Goal: Task Accomplishment & Management: Manage account settings

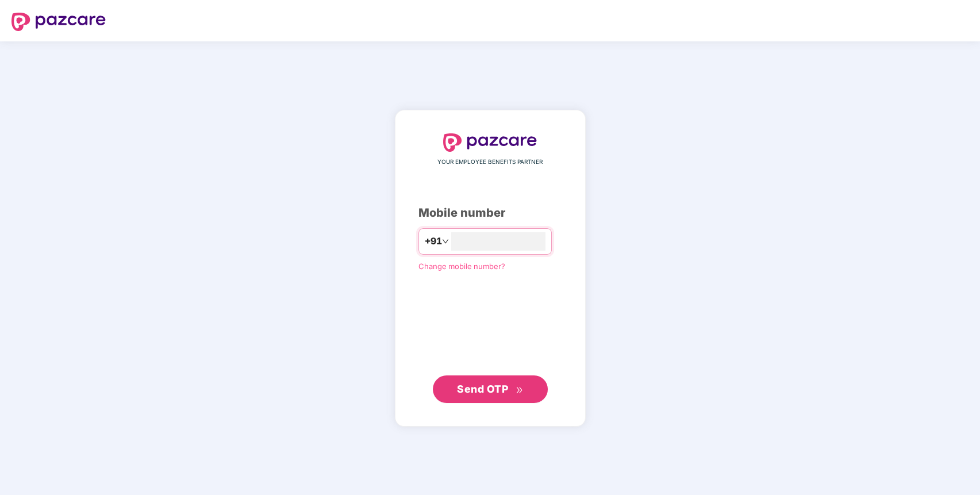
type input "**********"
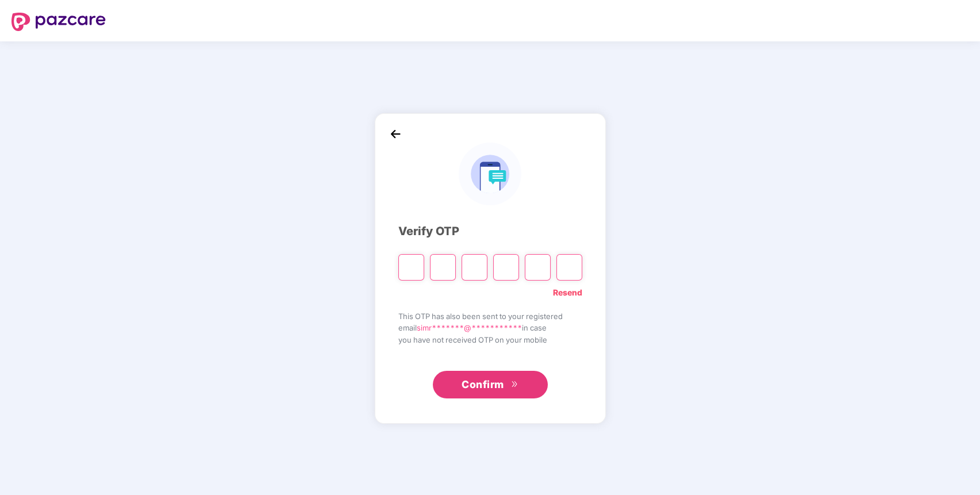
type input "*"
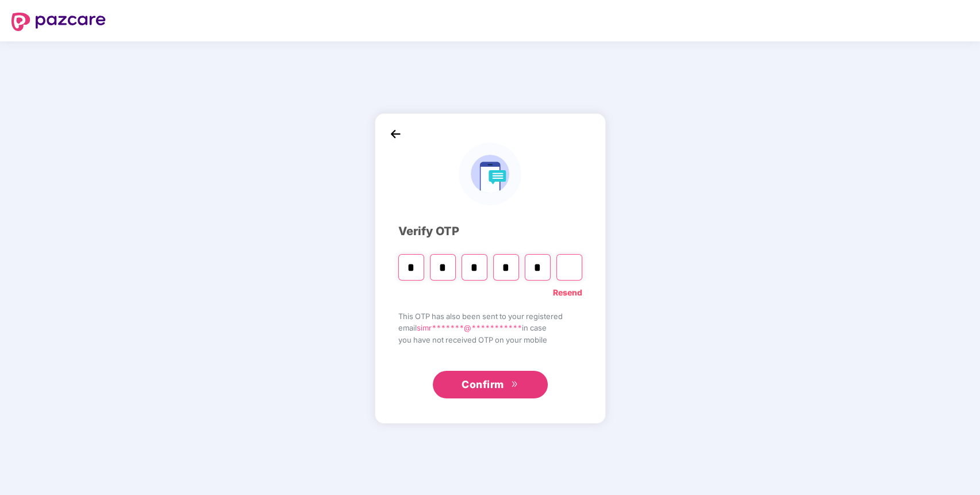
type input "*"
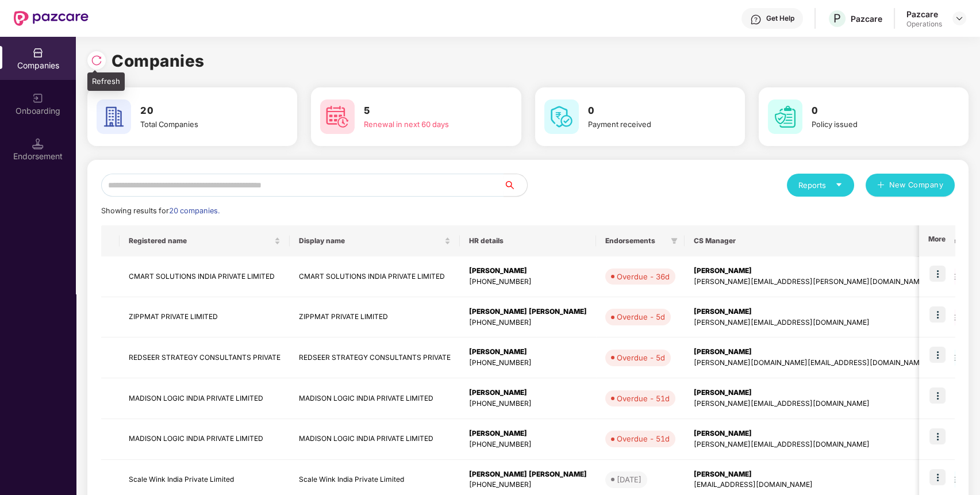
click at [95, 61] on img at bounding box center [96, 60] width 11 height 11
click at [934, 316] on img at bounding box center [937, 314] width 16 height 16
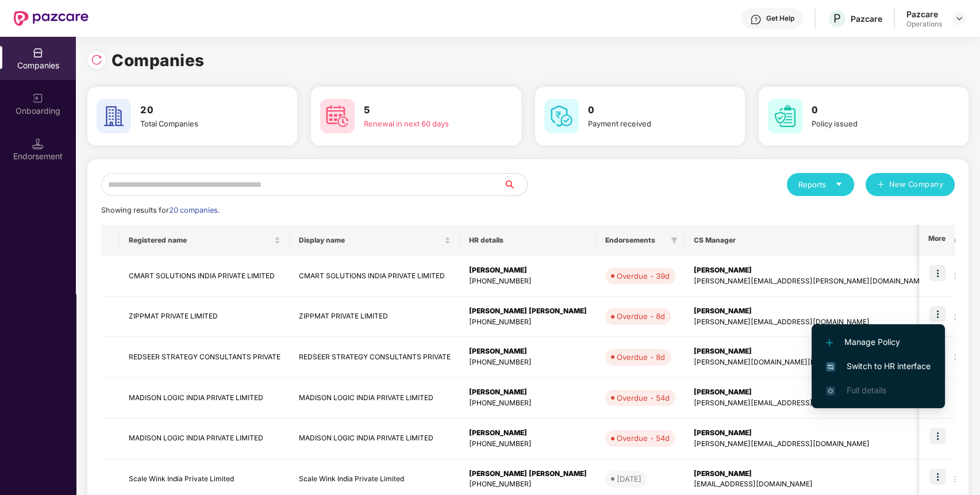
click at [901, 365] on span "Switch to HR interface" at bounding box center [878, 366] width 105 height 13
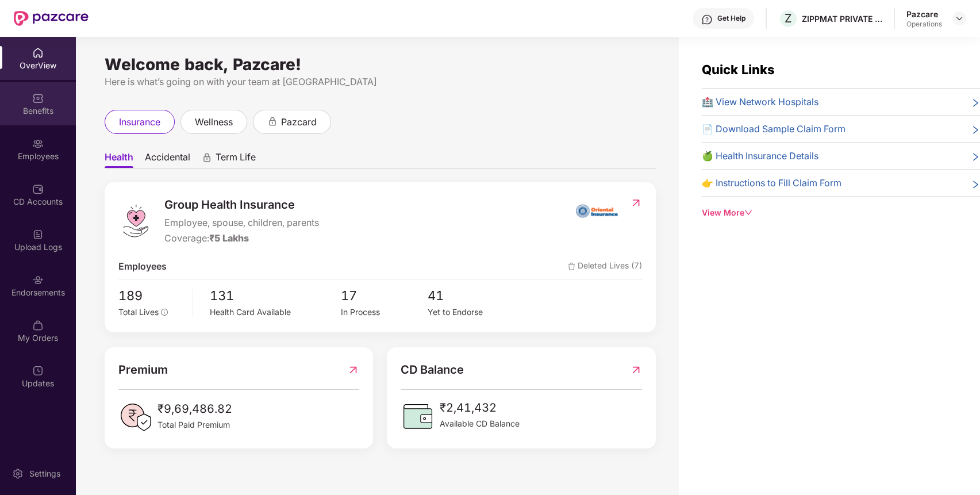
click at [44, 114] on div "Benefits" at bounding box center [38, 110] width 76 height 11
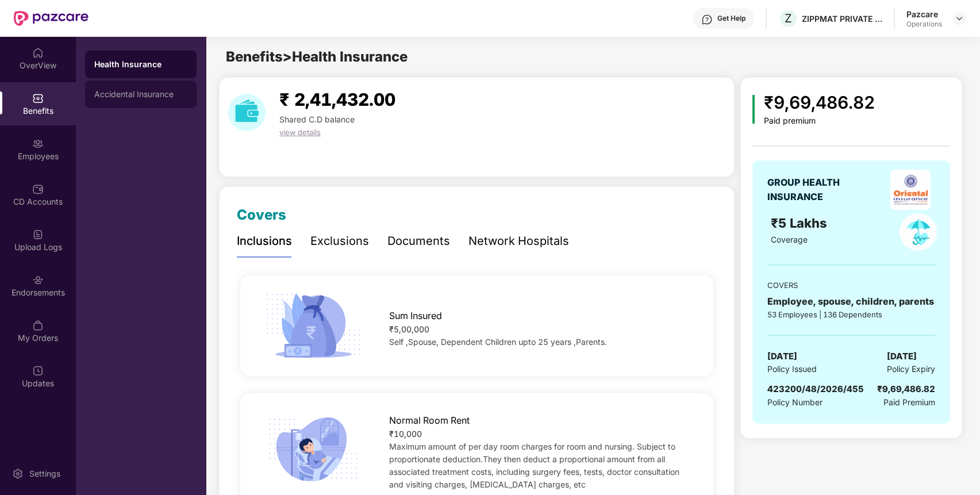
click at [167, 94] on div "Accidental Insurance" at bounding box center [140, 94] width 93 height 9
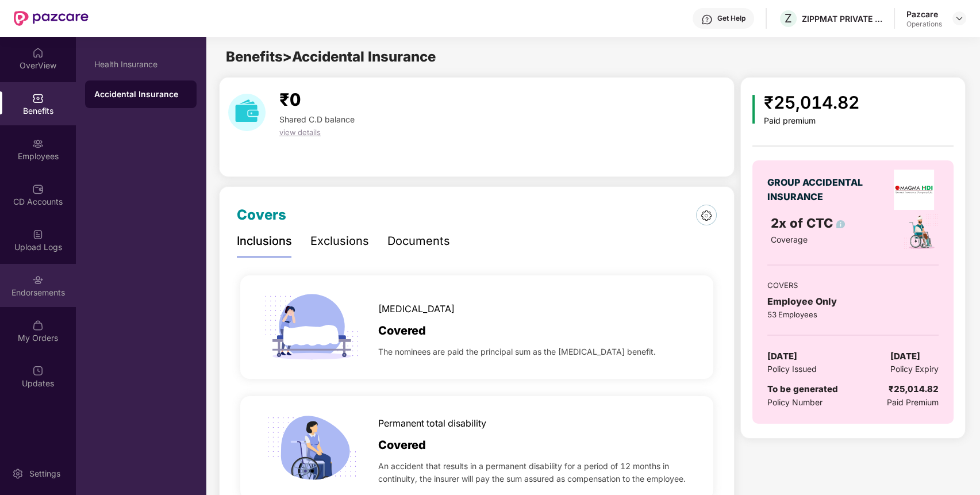
click at [34, 291] on div "Endorsements" at bounding box center [38, 292] width 76 height 11
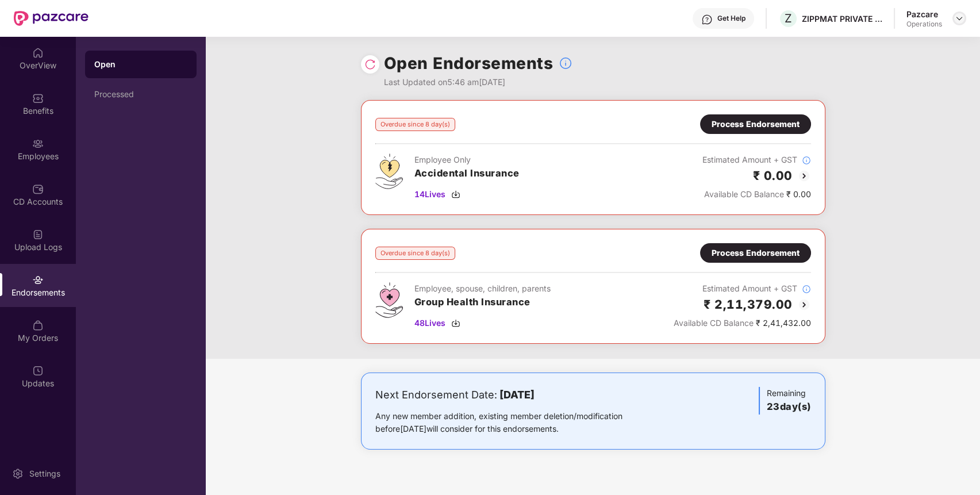
click at [958, 20] on img at bounding box center [958, 18] width 9 height 9
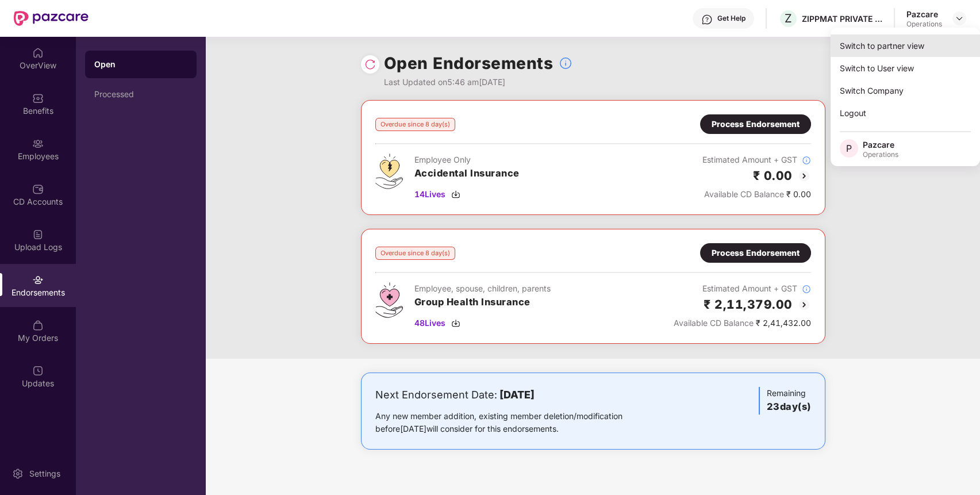
click at [914, 37] on div "Switch to partner view" at bounding box center [904, 45] width 149 height 22
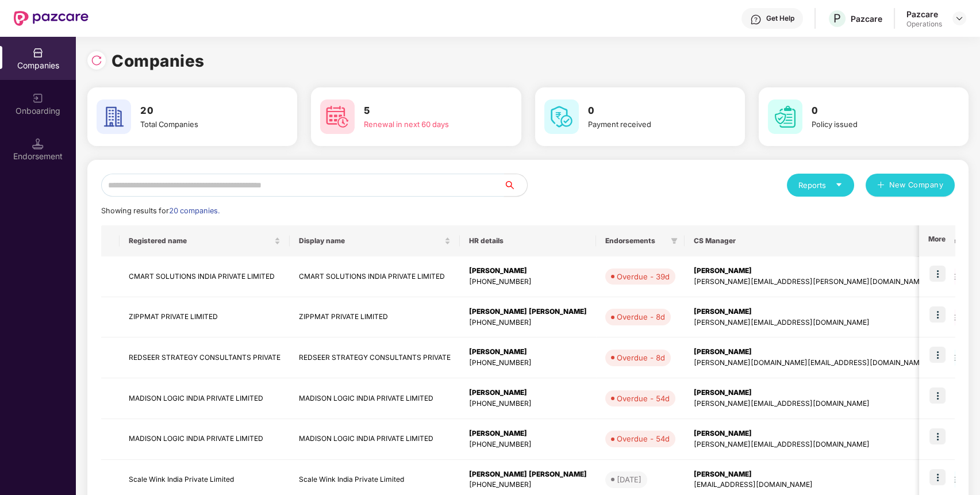
click at [346, 187] on input "text" at bounding box center [302, 185] width 403 height 23
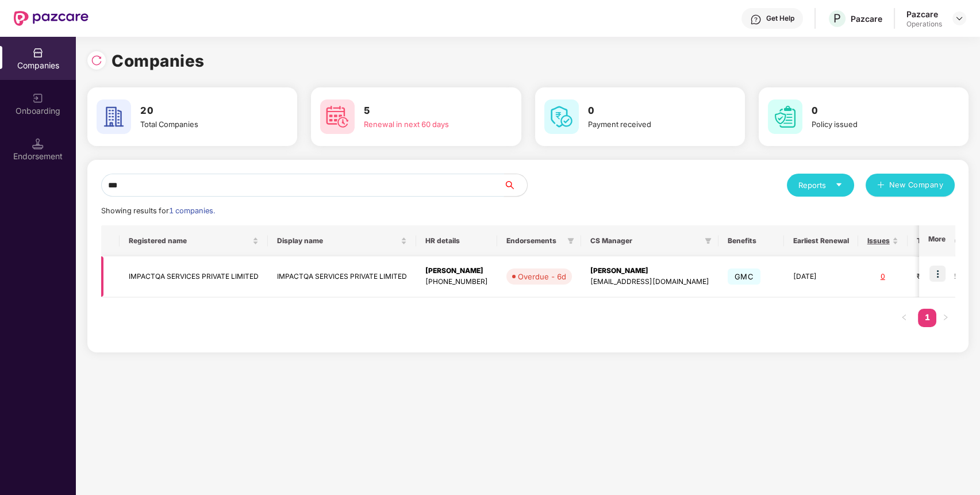
type input "***"
click at [945, 268] on img at bounding box center [937, 273] width 16 height 16
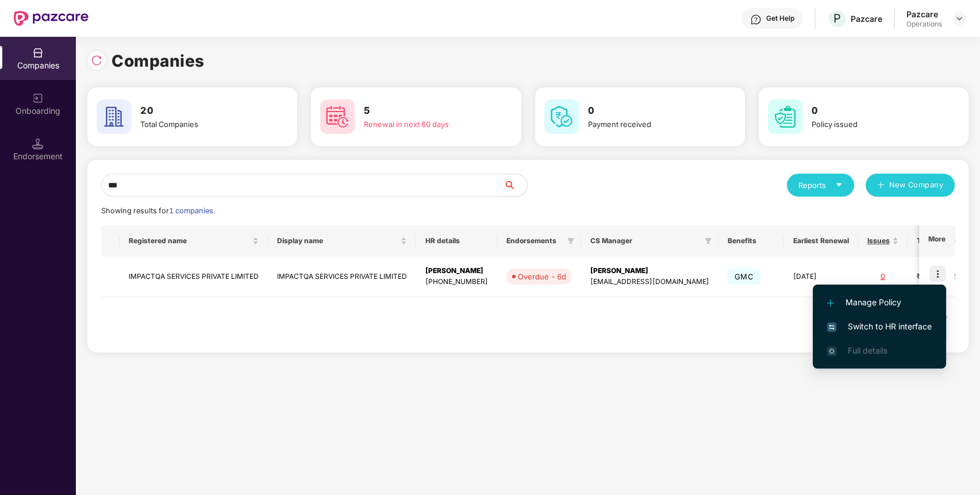
click at [911, 325] on span "Switch to HR interface" at bounding box center [879, 326] width 105 height 13
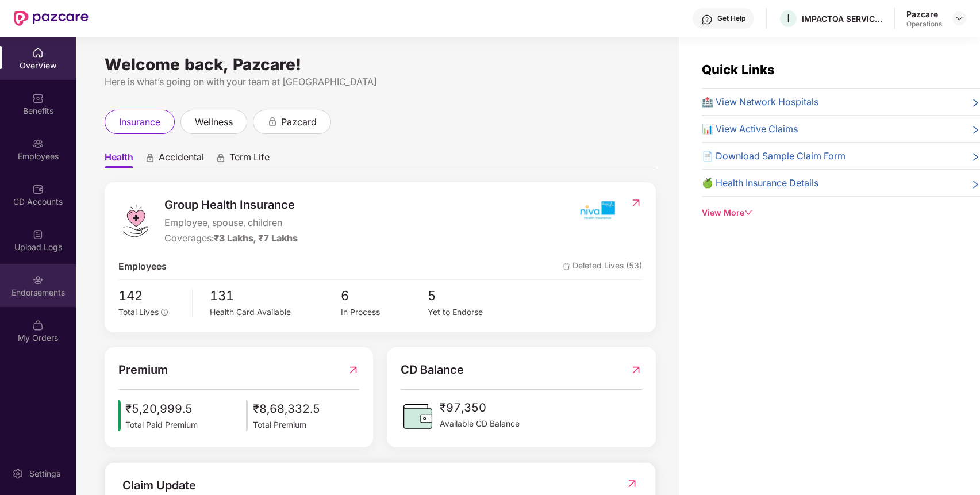
click at [38, 299] on div "Endorsements" at bounding box center [38, 285] width 76 height 43
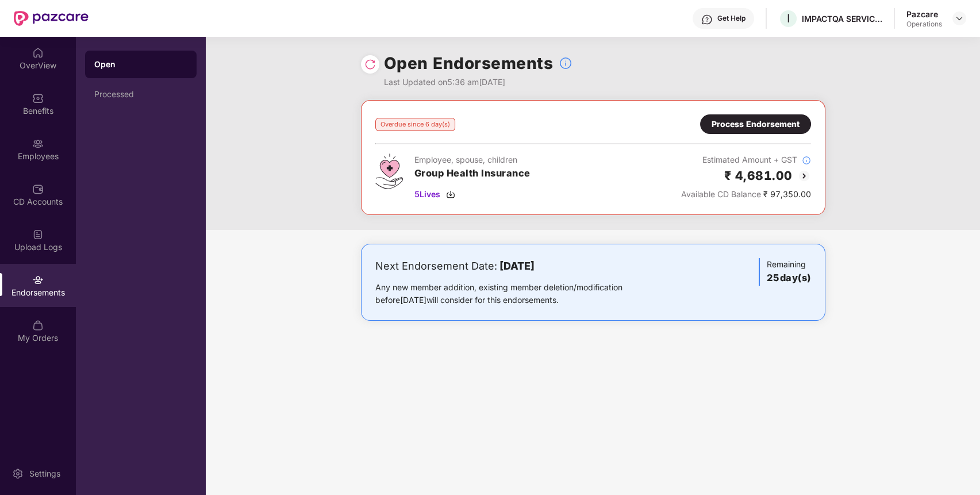
click at [767, 125] on div "Process Endorsement" at bounding box center [755, 124] width 88 height 13
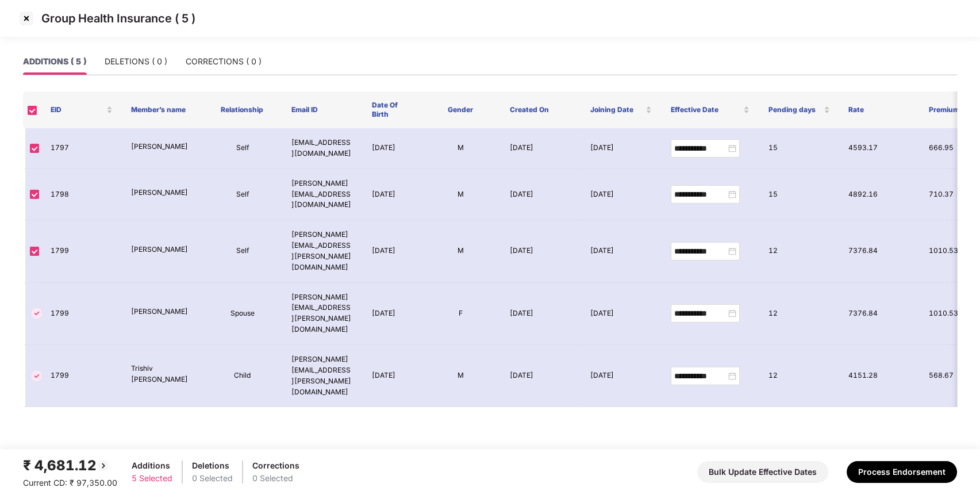
click at [23, 21] on img at bounding box center [26, 18] width 18 height 18
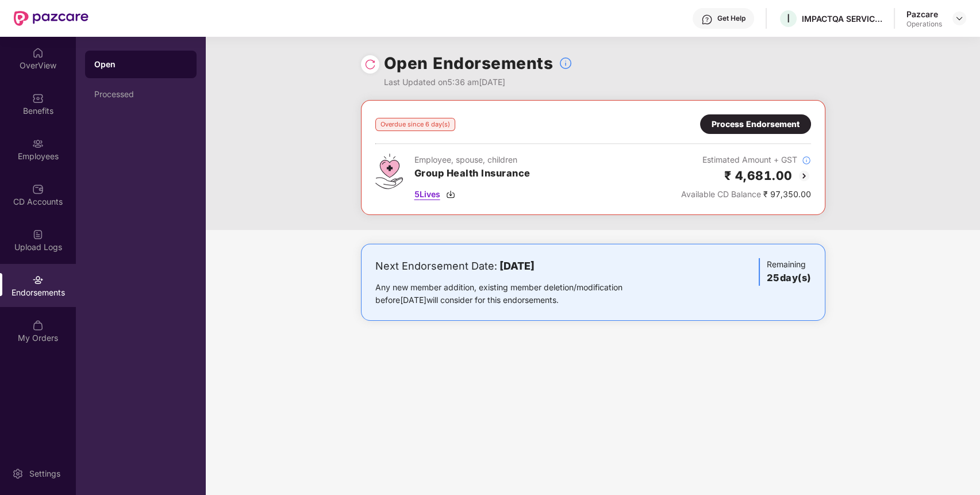
click at [417, 192] on span "5 Lives" at bounding box center [427, 194] width 26 height 13
click at [32, 108] on div "Benefits" at bounding box center [38, 110] width 76 height 11
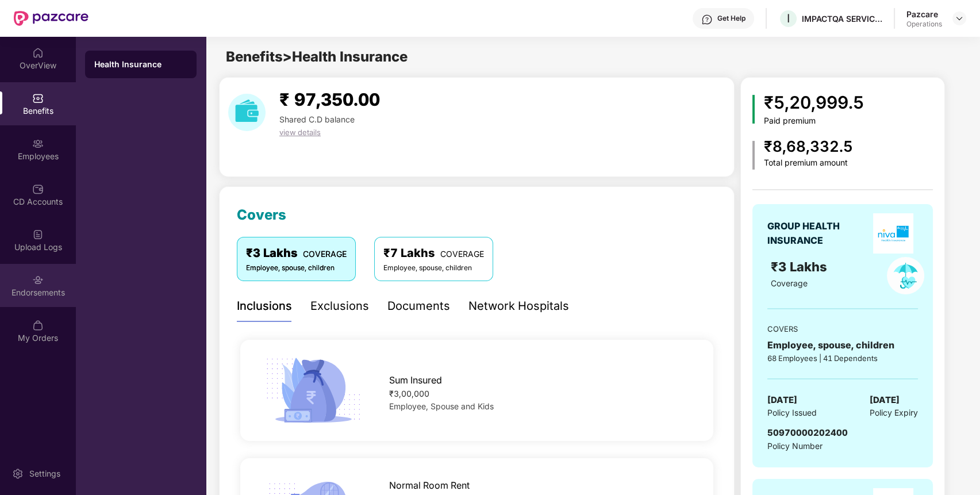
click at [48, 271] on div "Endorsements" at bounding box center [38, 285] width 76 height 43
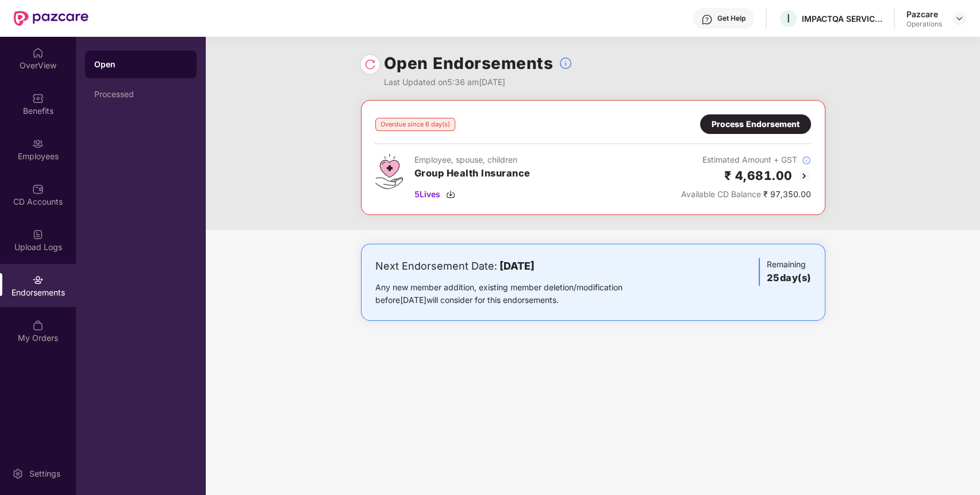
click at [792, 124] on div "Process Endorsement" at bounding box center [755, 124] width 88 height 13
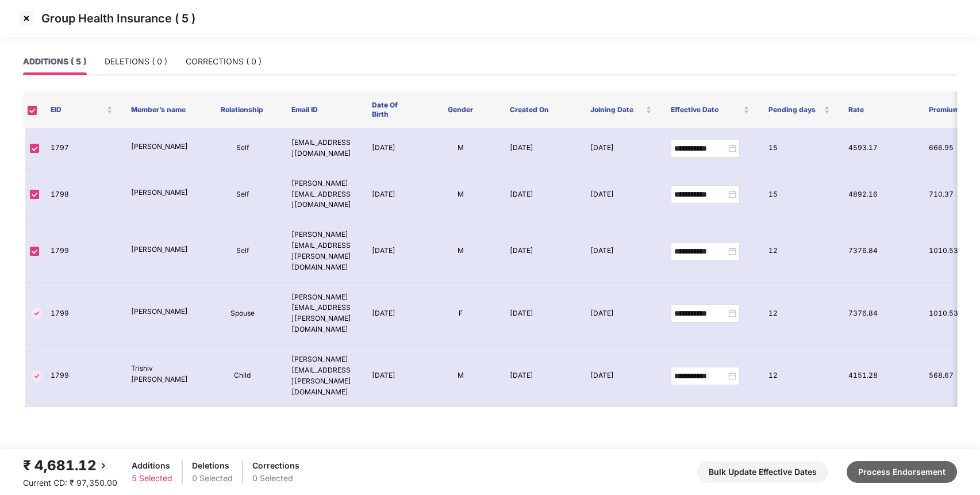
click at [903, 463] on button "Process Endorsement" at bounding box center [901, 472] width 110 height 22
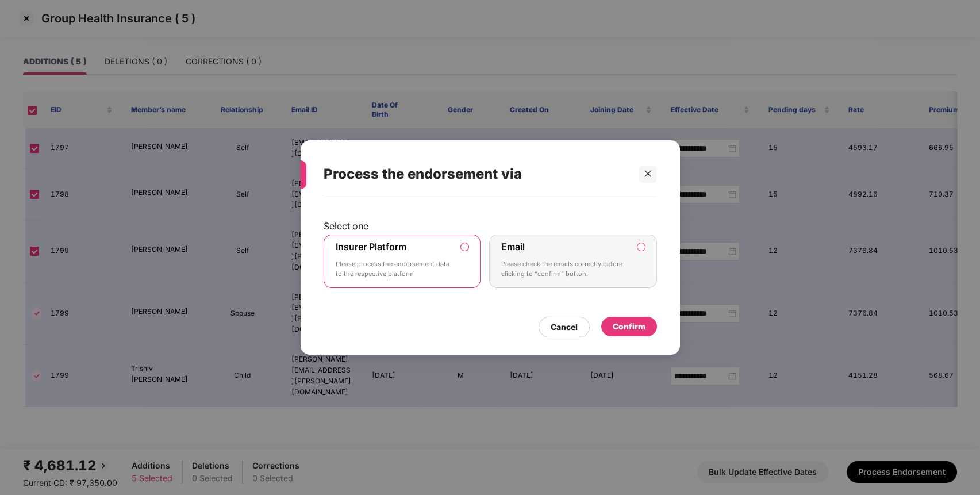
click at [635, 332] on div "Confirm" at bounding box center [628, 326] width 33 height 13
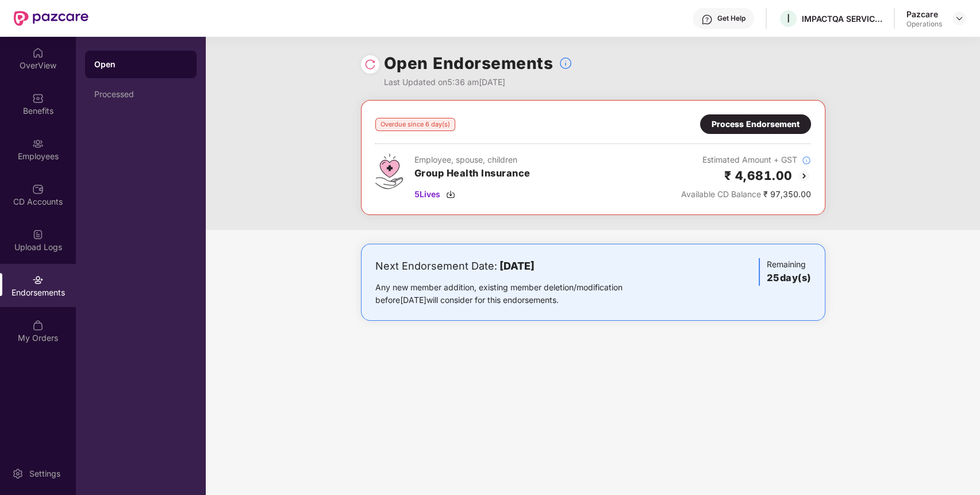
click at [362, 64] on div at bounding box center [370, 64] width 18 height 18
click at [368, 65] on img at bounding box center [369, 64] width 11 height 11
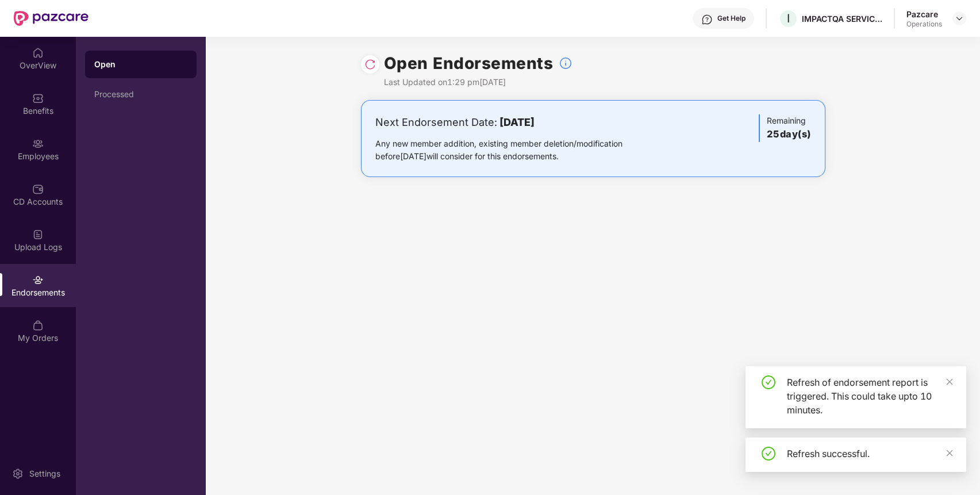
click at [547, 286] on div "Open Endorsements Last Updated on 1:29 pm, 18 Aug 2025 Next Endorsement Date: 1…" at bounding box center [593, 266] width 774 height 458
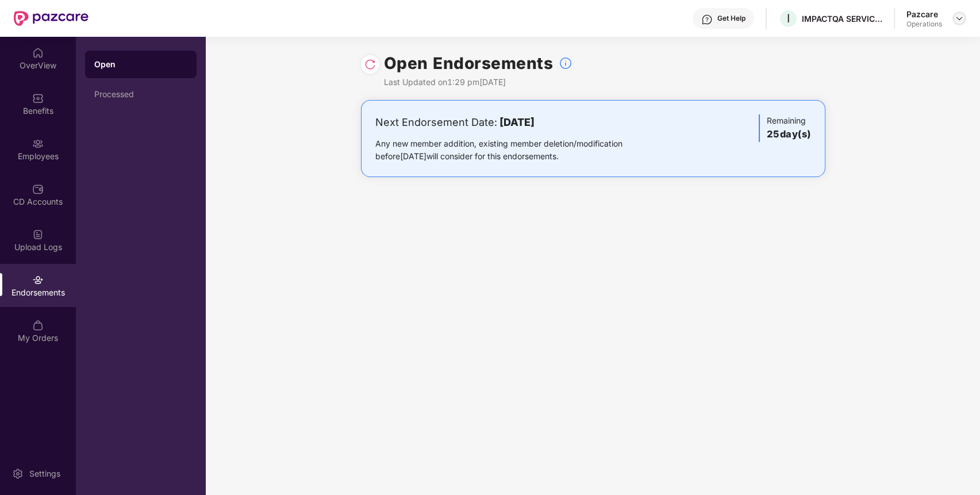
click at [955, 14] on img at bounding box center [958, 18] width 9 height 9
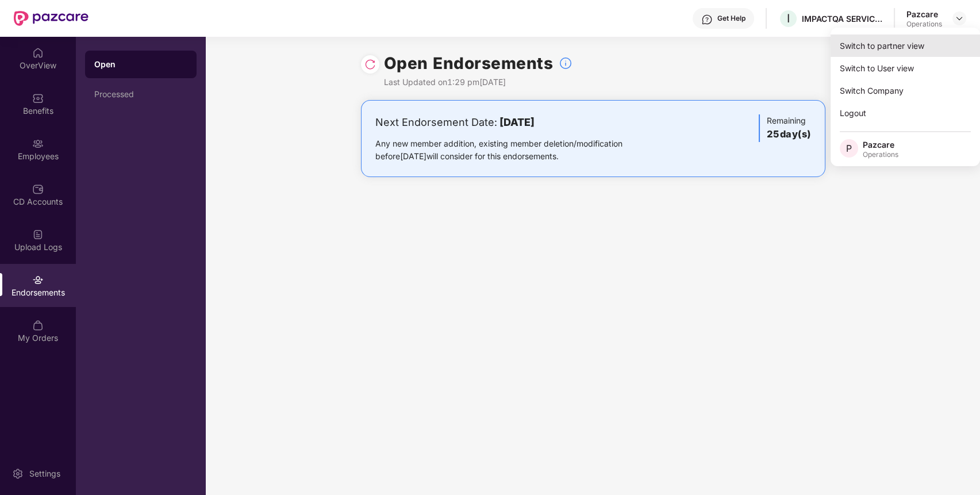
click at [937, 41] on div "Switch to partner view" at bounding box center [904, 45] width 149 height 22
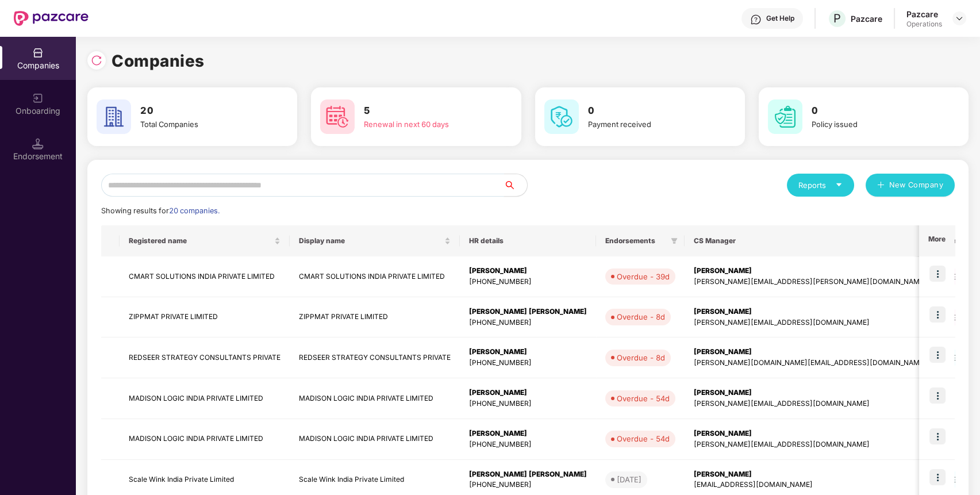
click at [467, 178] on input "text" at bounding box center [302, 185] width 403 height 23
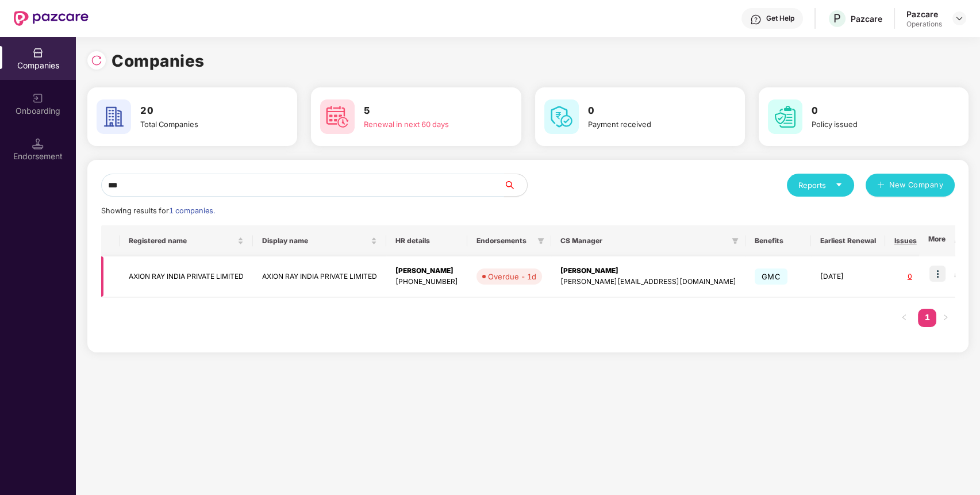
type input "***"
click at [938, 273] on img at bounding box center [937, 273] width 16 height 16
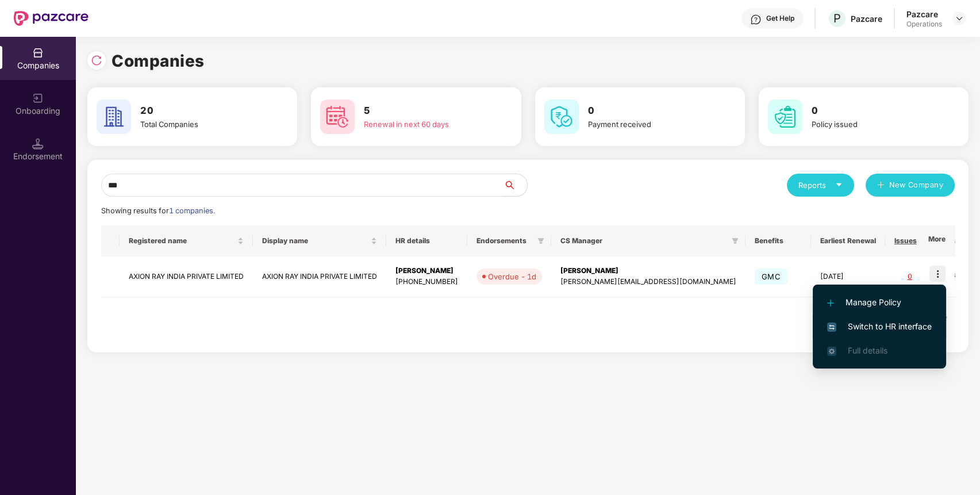
click at [914, 324] on span "Switch to HR interface" at bounding box center [879, 326] width 105 height 13
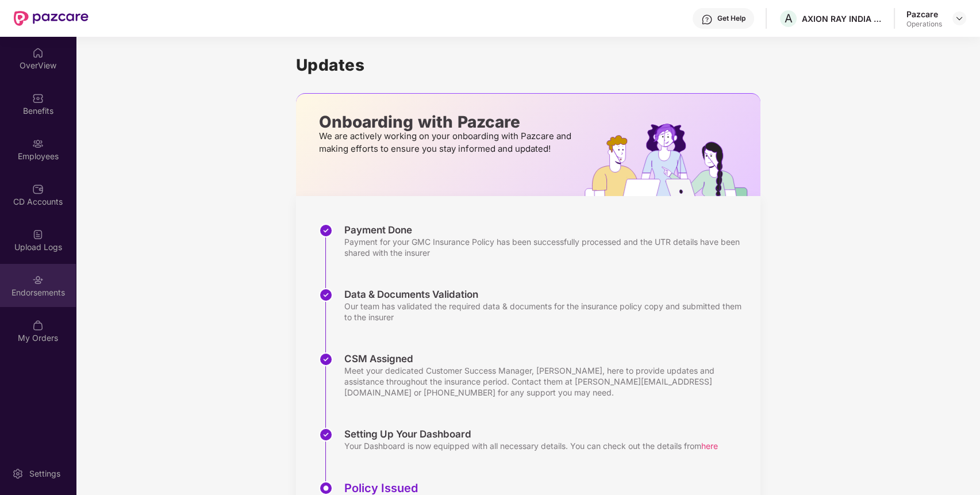
click at [8, 269] on div "Endorsements" at bounding box center [38, 285] width 76 height 43
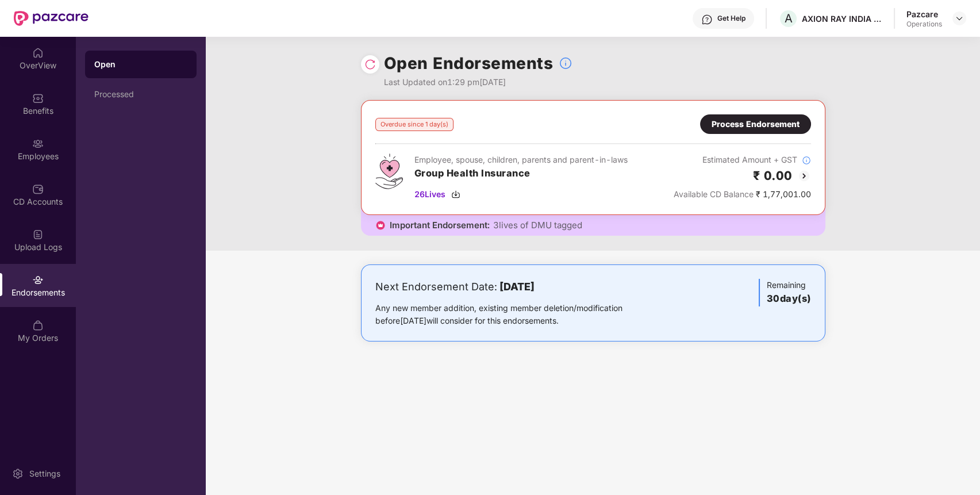
click at [737, 128] on div "Process Endorsement" at bounding box center [755, 124] width 88 height 13
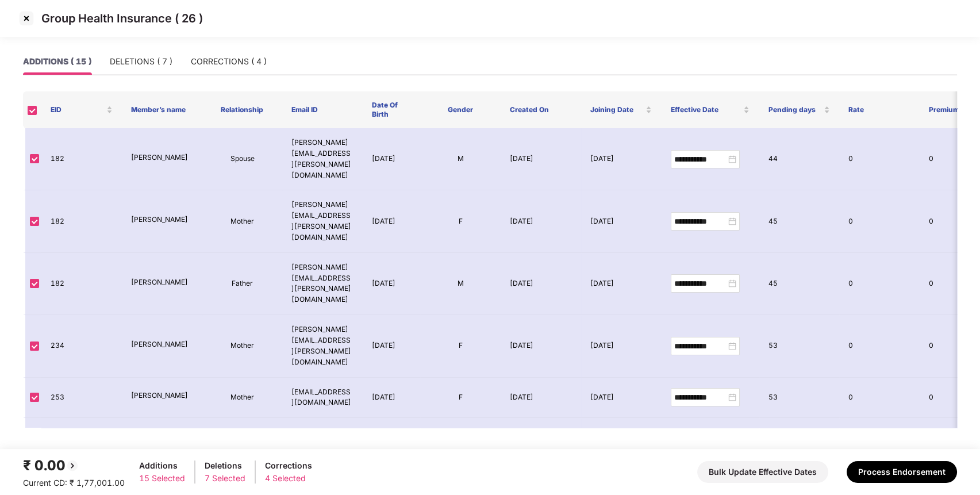
click at [29, 19] on img at bounding box center [26, 18] width 18 height 18
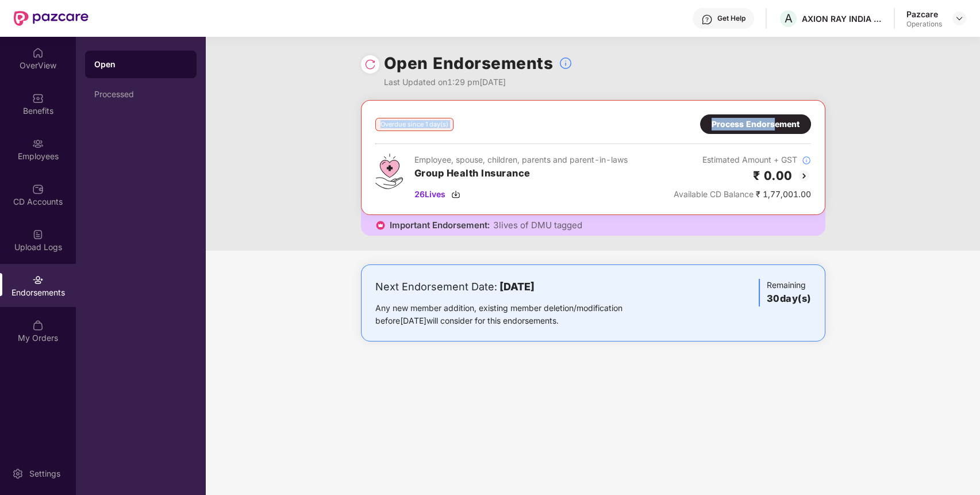
drag, startPoint x: 770, startPoint y: 134, endPoint x: 775, endPoint y: 115, distance: 19.0
click at [775, 115] on div "Overdue since 1 day(s) Process Endorsement Employee, spouse, children, parents …" at bounding box center [593, 157] width 436 height 86
click at [775, 115] on div "Process Endorsement" at bounding box center [755, 124] width 111 height 20
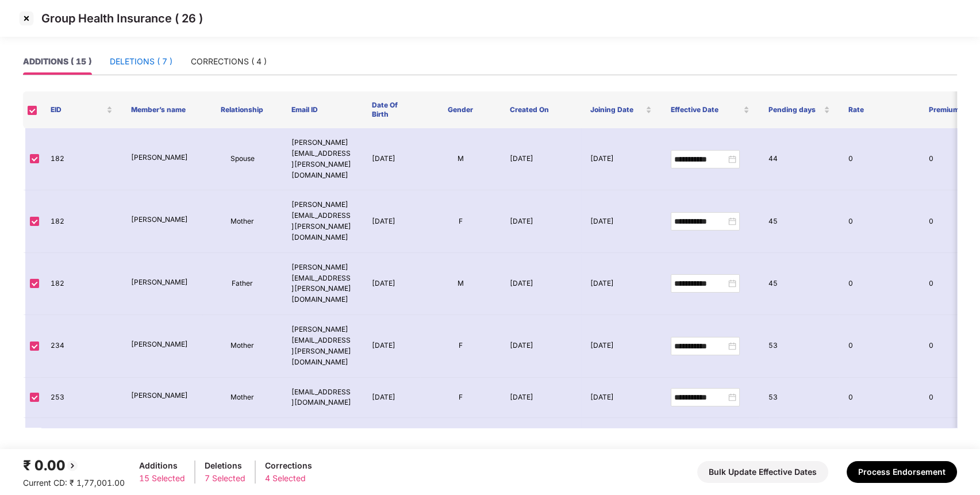
click at [163, 60] on div "DELETIONS ( 7 )" at bounding box center [141, 61] width 63 height 13
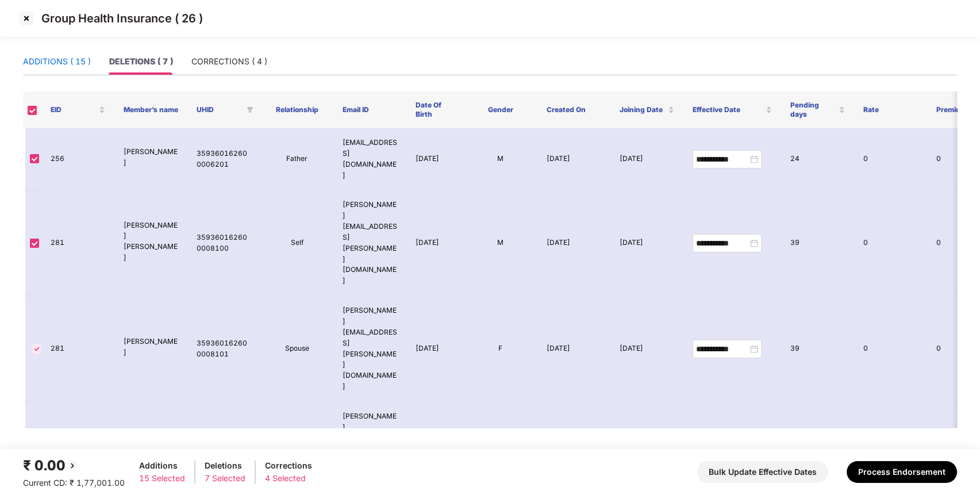
click at [78, 63] on div "ADDITIONS ( 15 )" at bounding box center [57, 61] width 68 height 13
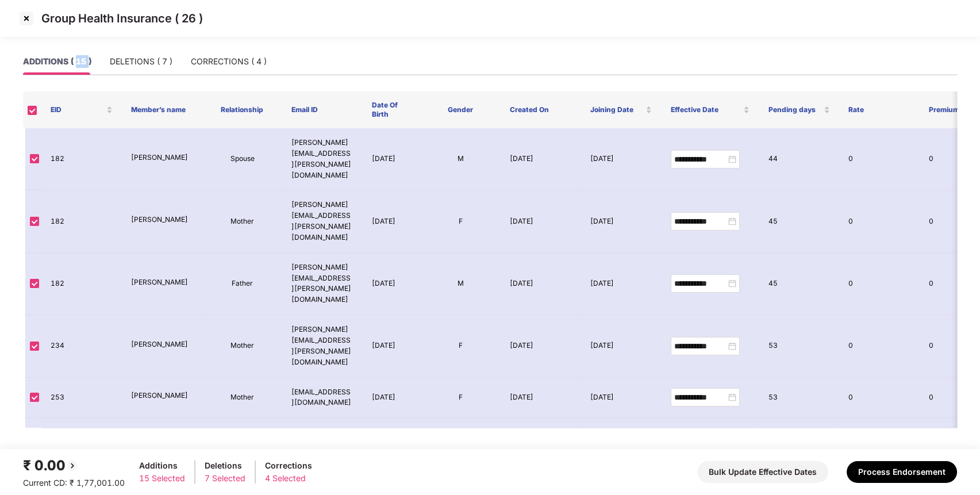
click at [78, 63] on div "ADDITIONS ( 15 )" at bounding box center [57, 61] width 68 height 13
